Goal: Task Accomplishment & Management: Use online tool/utility

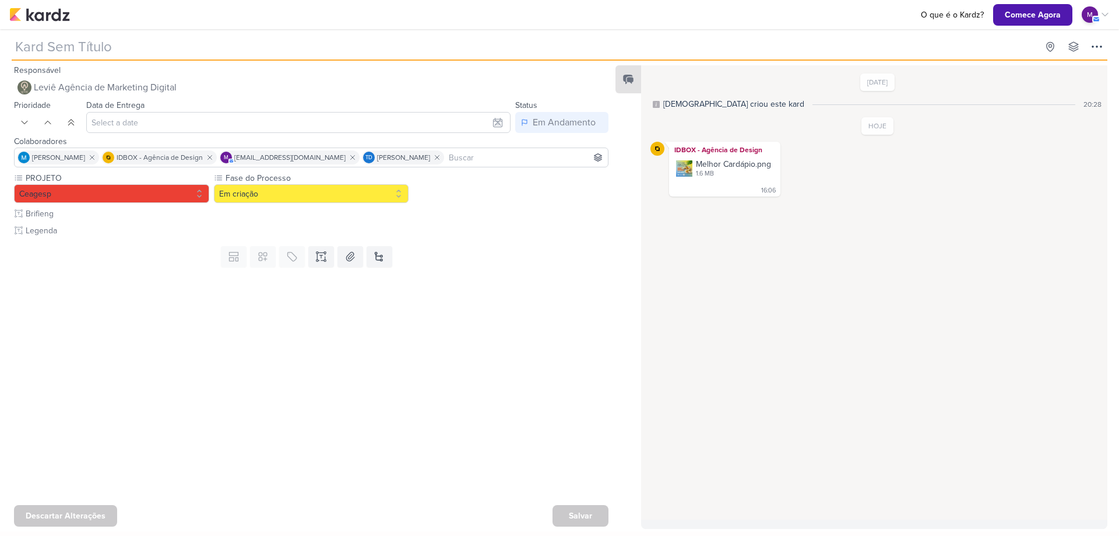
type input "[ESTÁTICO] Esse é o melhor cardápio de Frutos do Mar de [GEOGRAPHIC_DATA]"
type input "[DATE] 23:59"
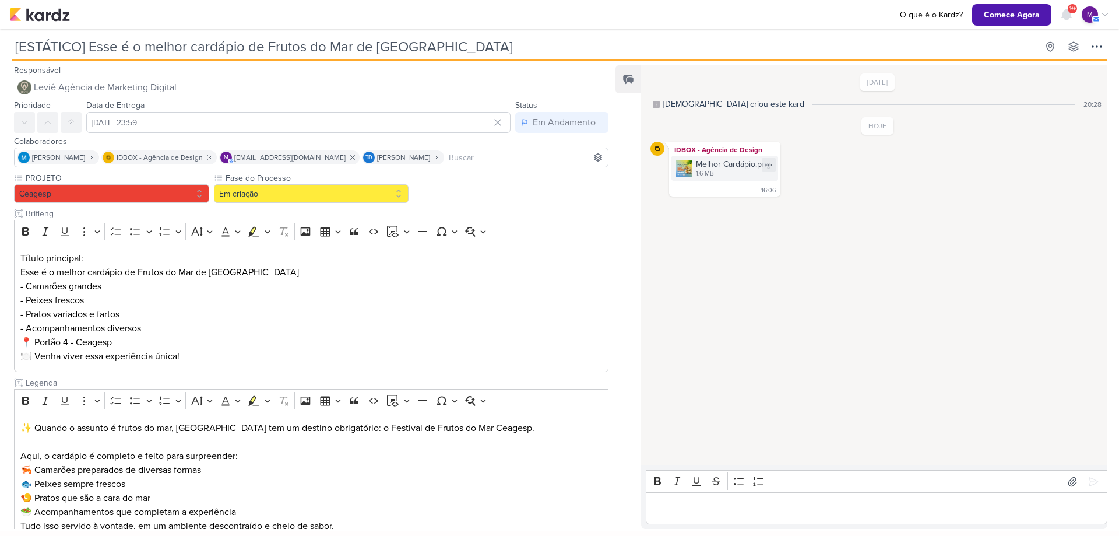
click at [745, 171] on div "1.6 MB" at bounding box center [733, 173] width 75 height 9
click at [789, 511] on p "Editor editing area: main" at bounding box center [877, 508] width 450 height 14
click at [700, 508] on p "Editor editing area: main" at bounding box center [877, 508] width 450 height 14
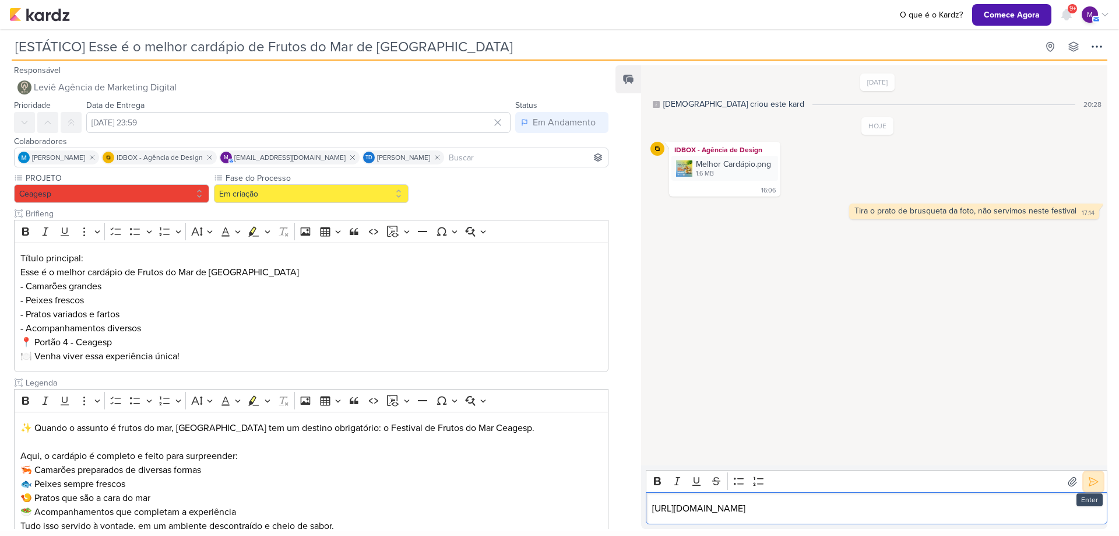
click at [1090, 477] on icon at bounding box center [1094, 481] width 9 height 9
click at [753, 508] on p "Editor editing area: main" at bounding box center [877, 508] width 450 height 14
click at [1088, 476] on icon at bounding box center [1094, 482] width 12 height 12
click at [865, 508] on p "Editor editing area: main" at bounding box center [877, 508] width 450 height 14
click at [1095, 480] on button at bounding box center [1094, 481] width 19 height 19
